Goal: Information Seeking & Learning: Learn about a topic

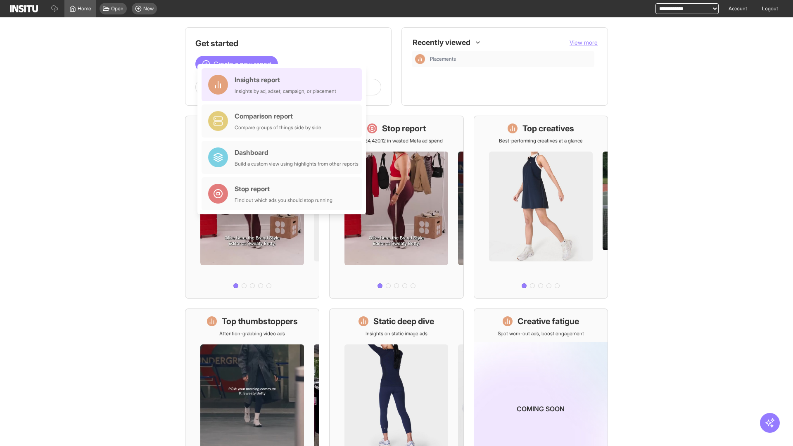
click at [284, 85] on div "Insights report Insights by ad, adset, campaign, or placement" at bounding box center [286, 85] width 102 height 20
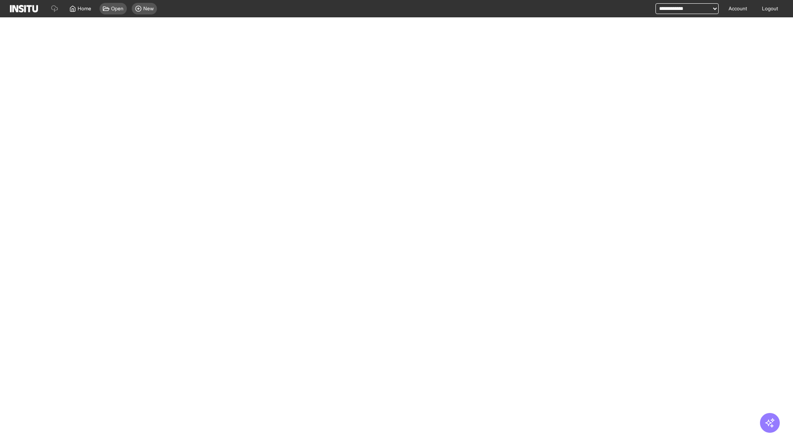
select select "**"
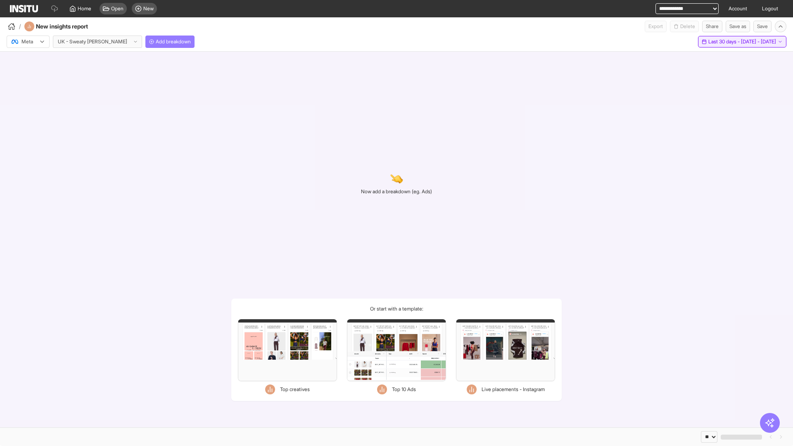
click at [726, 42] on span "Last 30 days - [DATE] - [DATE]" at bounding box center [743, 41] width 68 height 7
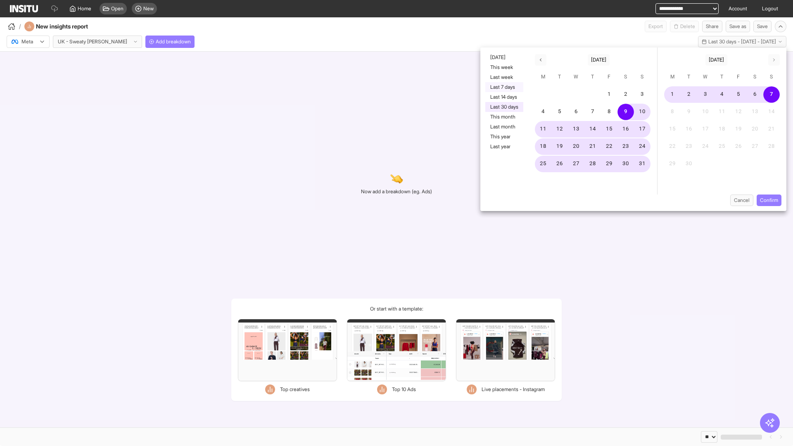
click at [504, 87] on button "Last 7 days" at bounding box center [504, 87] width 38 height 10
